Goal: Task Accomplishment & Management: Use online tool/utility

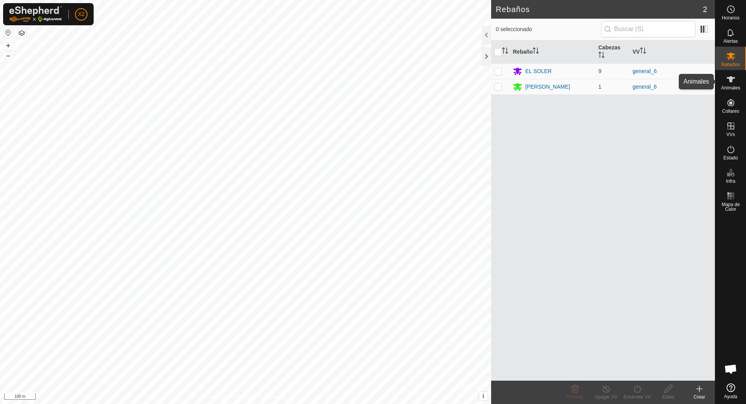
click at [731, 83] on icon at bounding box center [730, 79] width 9 height 9
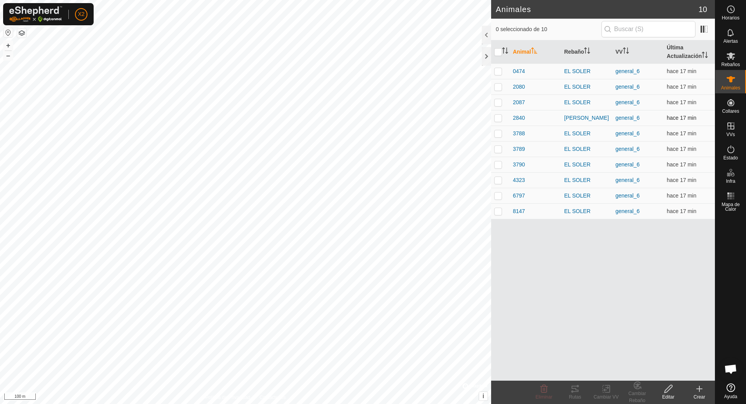
click at [497, 115] on p-checkbox at bounding box center [498, 118] width 8 height 6
checkbox input "true"
click at [574, 390] on icon at bounding box center [574, 388] width 9 height 9
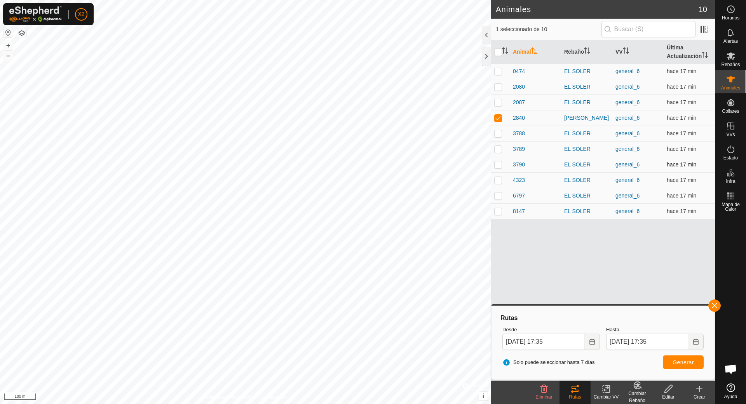
click at [499, 163] on p-checkbox at bounding box center [498, 164] width 8 height 6
click at [686, 360] on span "Generar" at bounding box center [682, 362] width 21 height 6
click at [498, 160] on td at bounding box center [500, 165] width 19 height 16
checkbox input "false"
click at [684, 360] on span "Generar" at bounding box center [682, 362] width 21 height 6
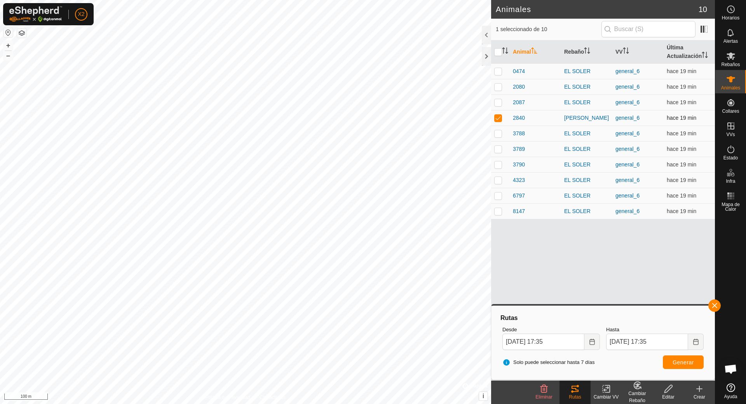
click at [496, 117] on p-checkbox at bounding box center [498, 118] width 8 height 6
click at [729, 79] on icon at bounding box center [730, 79] width 9 height 6
click at [499, 113] on td at bounding box center [500, 118] width 19 height 16
checkbox input "true"
click at [592, 341] on icon "Choose Date" at bounding box center [591, 341] width 5 height 6
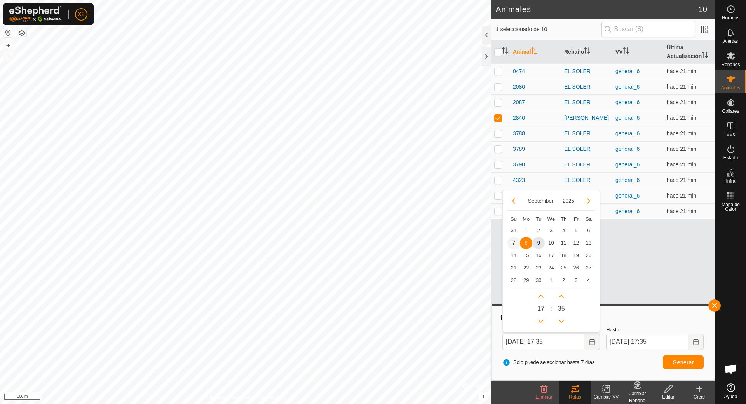
click at [514, 240] on span "7" at bounding box center [513, 243] width 12 height 12
type input "[DATE] 17:35"
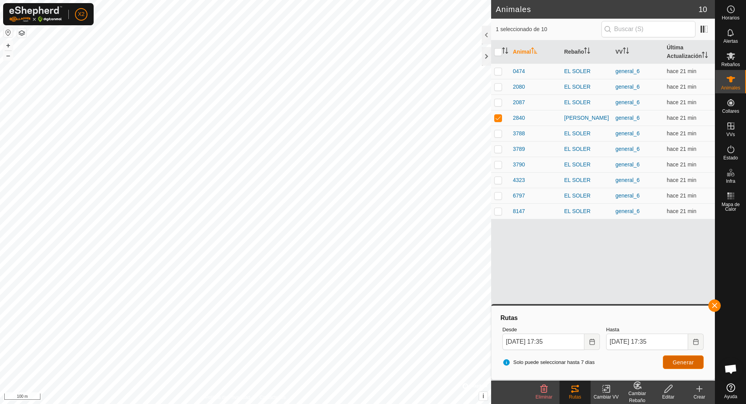
click at [685, 362] on span "Generar" at bounding box center [682, 362] width 21 height 6
click at [499, 208] on p-checkbox at bounding box center [498, 211] width 8 height 6
checkbox input "true"
click at [500, 115] on p-checkbox at bounding box center [498, 118] width 8 height 6
checkbox input "false"
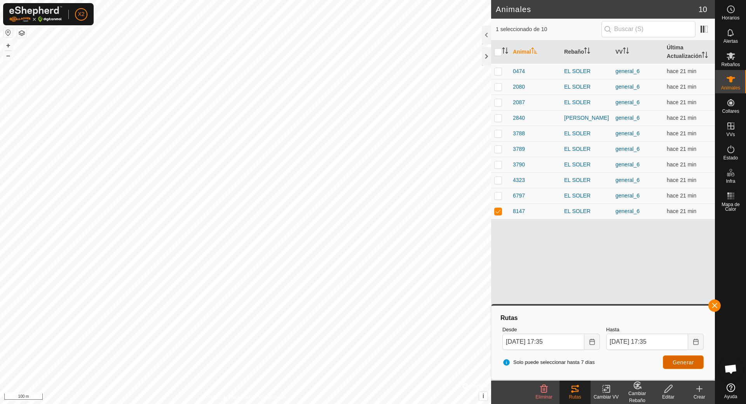
click at [690, 366] on button "Generar" at bounding box center [683, 362] width 41 height 14
click at [684, 361] on span "Generar" at bounding box center [682, 362] width 21 height 6
click at [501, 69] on p-checkbox at bounding box center [498, 71] width 8 height 6
checkbox input "true"
click at [686, 360] on span "Generar" at bounding box center [682, 362] width 21 height 6
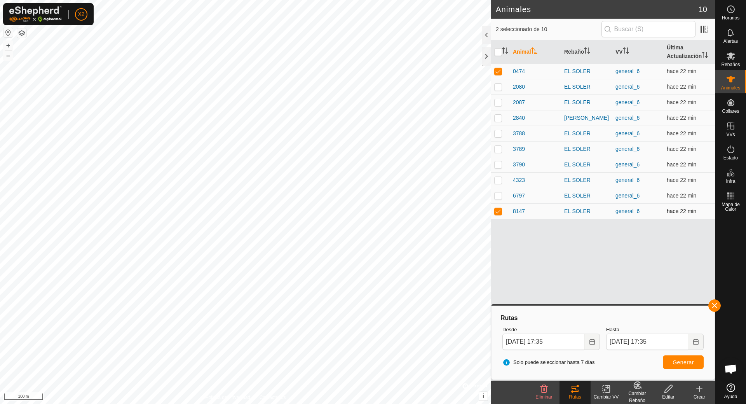
click at [500, 212] on p-checkbox at bounding box center [498, 211] width 8 height 6
checkbox input "false"
click at [684, 359] on span "Generar" at bounding box center [682, 362] width 21 height 6
